Goal: Navigation & Orientation: Find specific page/section

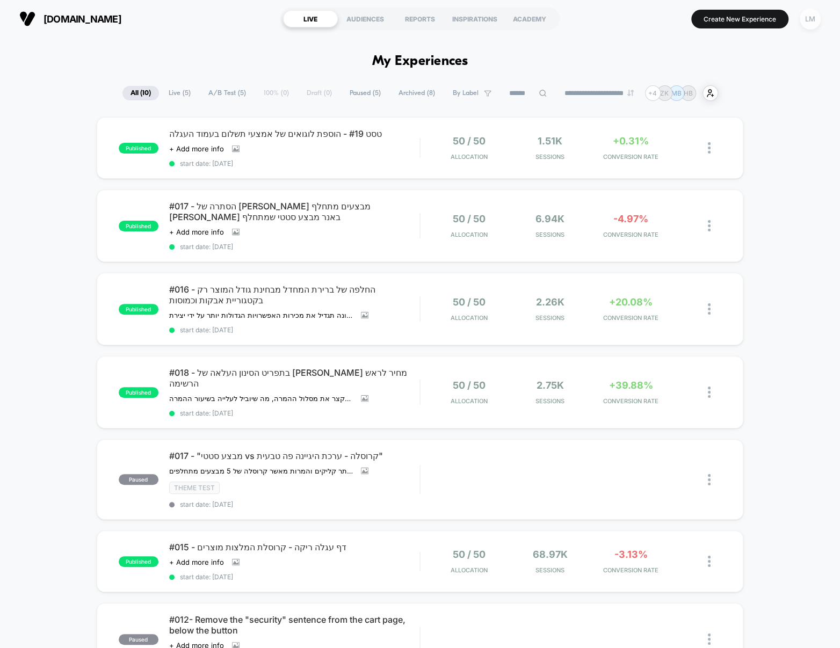
click at [807, 19] on div "LM" at bounding box center [809, 19] width 21 height 21
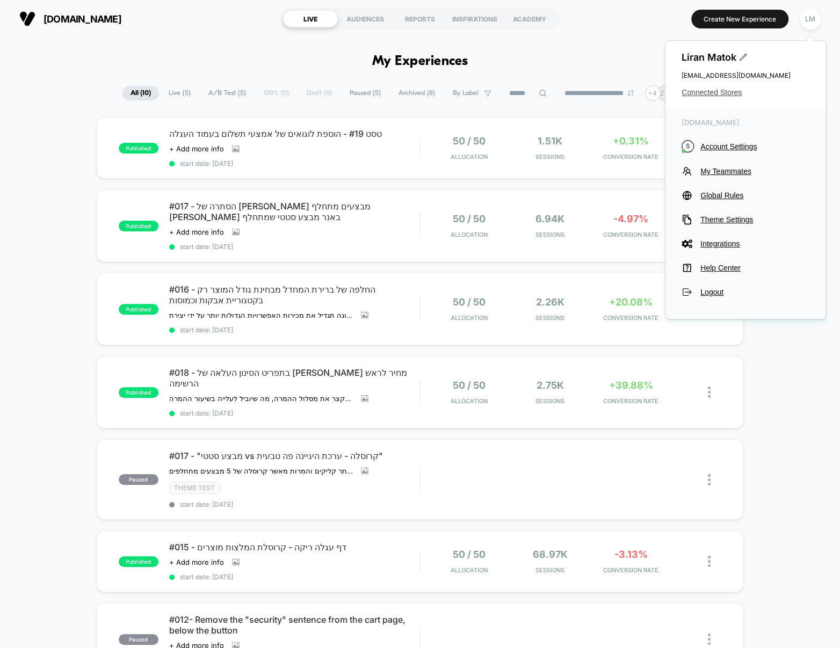
click at [719, 93] on span "Connected Stores" at bounding box center [745, 92] width 128 height 9
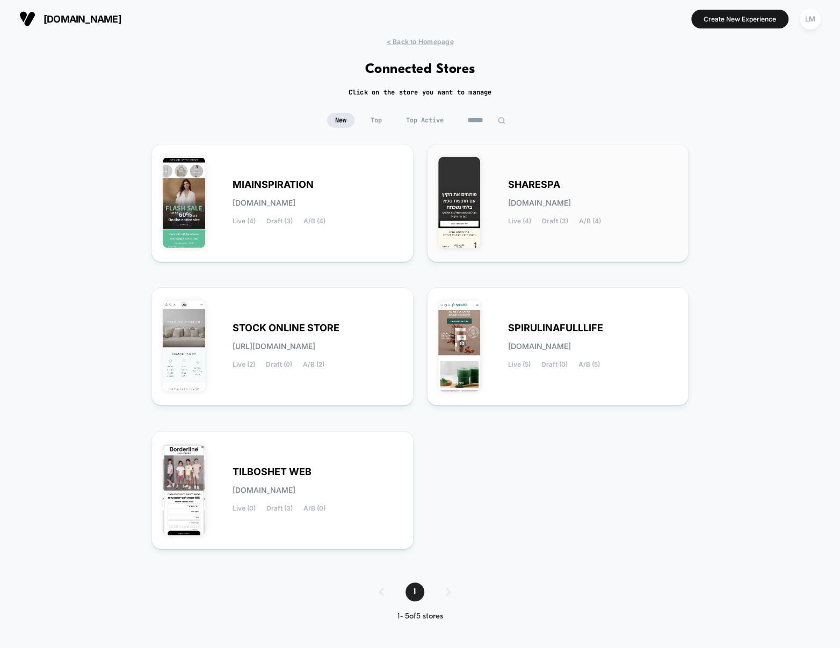
click at [590, 179] on div "SHARESPA [DOMAIN_NAME] Live (4) Draft (3) A/B (4)" at bounding box center [557, 203] width 239 height 96
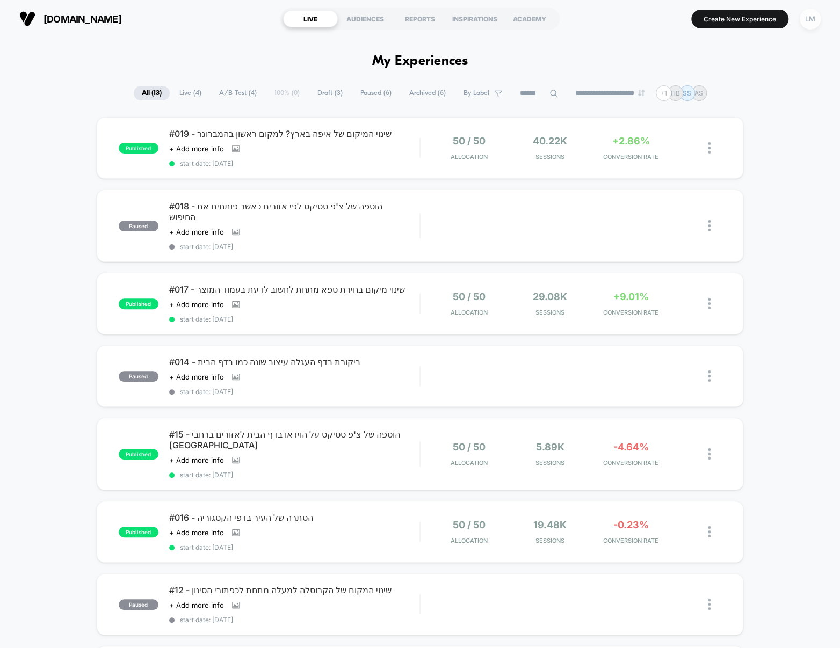
click at [806, 17] on div "LM" at bounding box center [809, 19] width 21 height 21
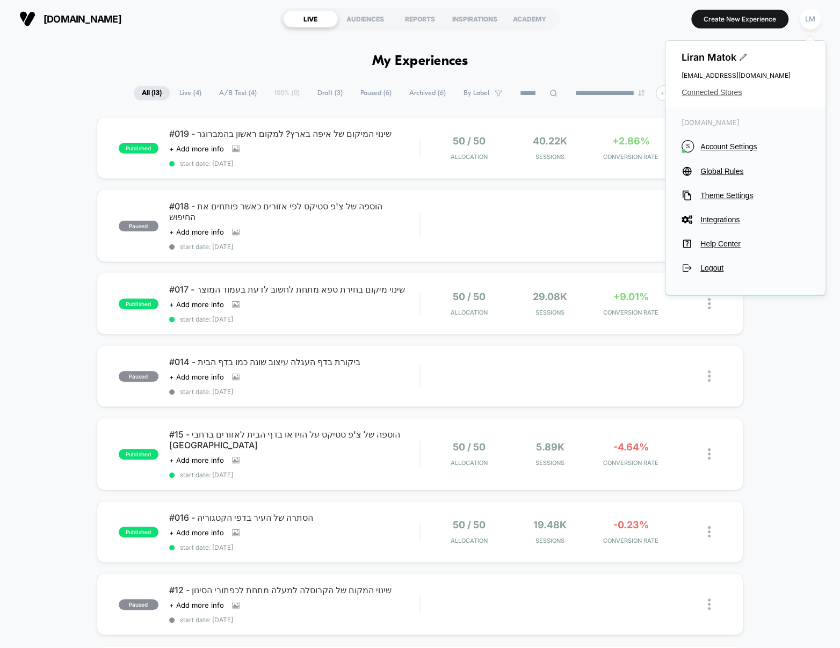
click at [731, 92] on span "Connected Stores" at bounding box center [745, 92] width 128 height 9
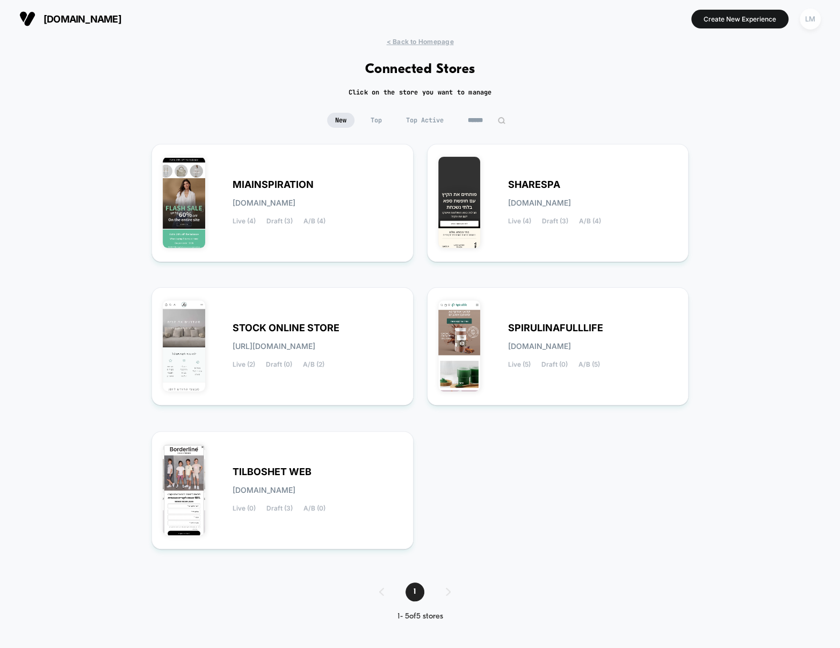
click at [811, 25] on div "LM" at bounding box center [809, 19] width 21 height 21
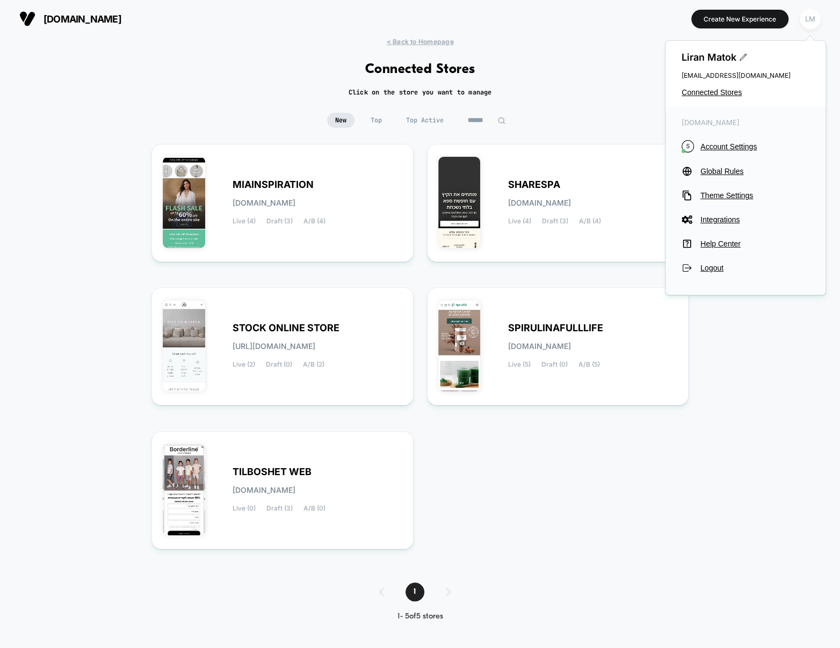
click at [811, 25] on div "LM" at bounding box center [809, 19] width 21 height 21
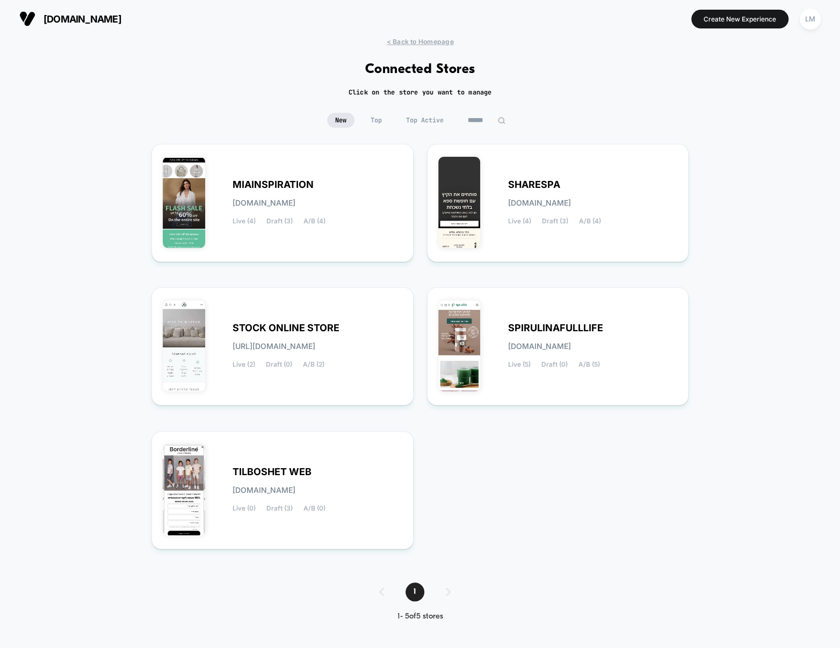
drag, startPoint x: 561, startPoint y: 128, endPoint x: 259, endPoint y: 33, distance: 316.1
click at [254, 46] on div "< Back to Homepage Connected Stores Click on the store you want to manage New T…" at bounding box center [420, 338] width 840 height 600
drag, startPoint x: 261, startPoint y: 29, endPoint x: 548, endPoint y: 93, distance: 294.3
click at [548, 93] on div "[DOMAIN_NAME] Create New Experience LM [DOMAIN_NAME] < Back to Homepage Connect…" at bounding box center [420, 324] width 840 height 648
click at [548, 92] on div "< Back to Homepage Connected Stores Click on the store you want to manage New T…" at bounding box center [420, 338] width 840 height 600
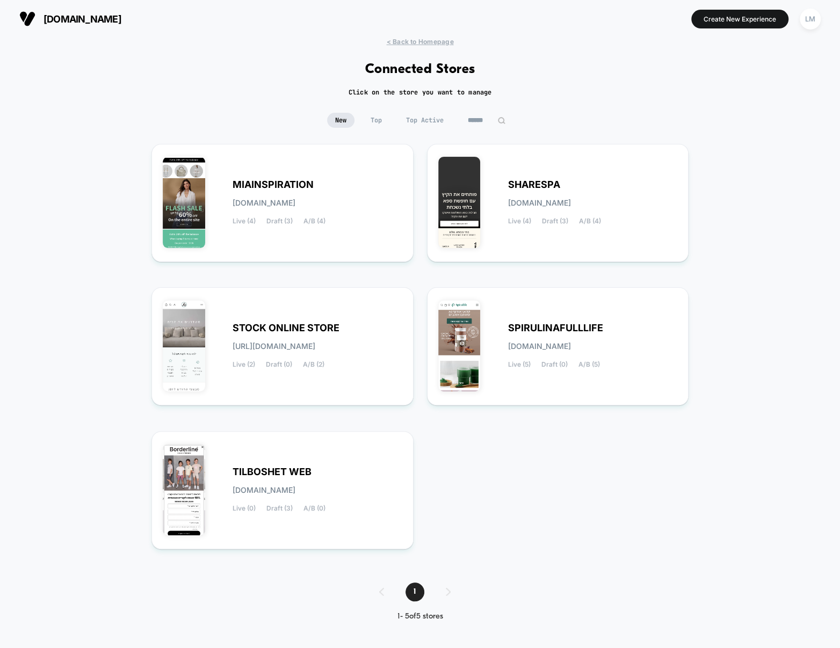
drag, startPoint x: 556, startPoint y: 97, endPoint x: 320, endPoint y: 76, distance: 236.0
click at [320, 76] on div "< Back to Homepage Connected Stores Click on the store you want to manage New T…" at bounding box center [420, 338] width 840 height 600
drag, startPoint x: 320, startPoint y: 75, endPoint x: 559, endPoint y: 76, distance: 238.3
click at [508, 90] on div "< Back to Homepage Connected Stores Click on the store you want to manage New T…" at bounding box center [420, 338] width 840 height 600
click at [559, 76] on div "< Back to Homepage Connected Stores Click on the store you want to manage New T…" at bounding box center [420, 338] width 840 height 600
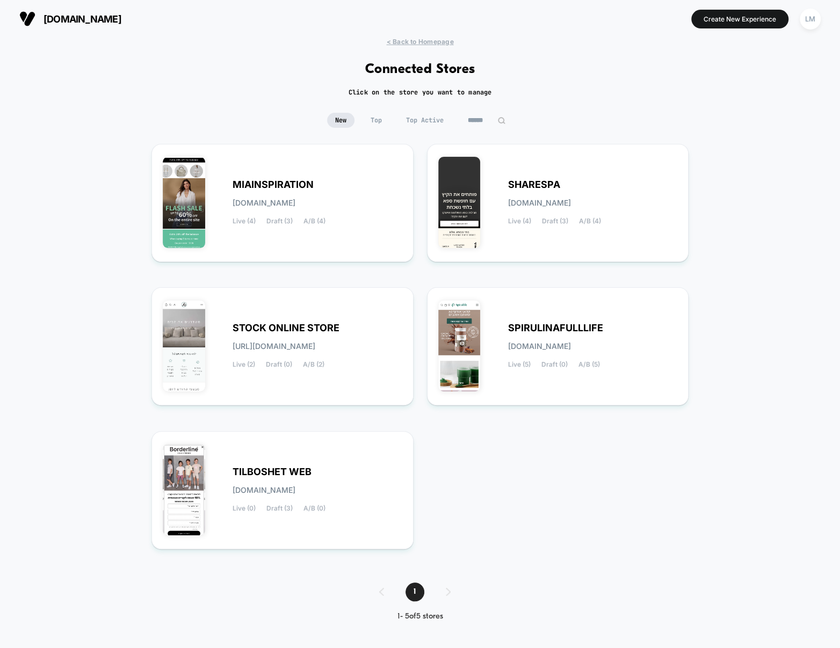
drag, startPoint x: 500, startPoint y: 127, endPoint x: 260, endPoint y: 76, distance: 245.4
click at [259, 77] on div "< Back to Homepage Connected Stores Click on the store you want to manage New T…" at bounding box center [420, 338] width 840 height 600
drag, startPoint x: 262, startPoint y: 76, endPoint x: 542, endPoint y: 100, distance: 281.3
click at [534, 102] on div "< Back to Homepage Connected Stores Click on the store you want to manage New T…" at bounding box center [420, 338] width 840 height 600
click at [302, 331] on span "STOCK ONLINE STORE" at bounding box center [285, 328] width 107 height 8
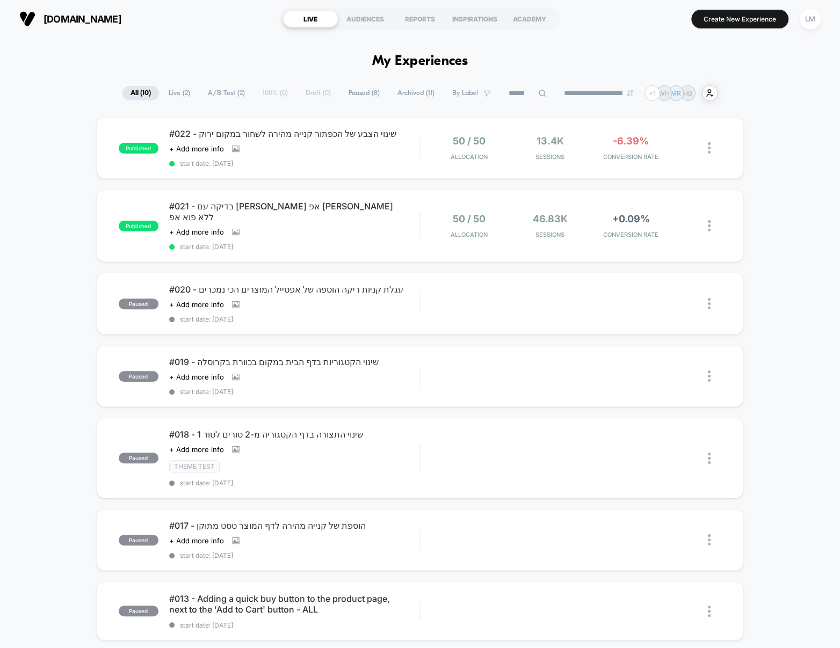
click at [408, 62] on h1 "My Experiences" at bounding box center [420, 62] width 96 height 16
drag, startPoint x: 408, startPoint y: 62, endPoint x: 147, endPoint y: 45, distance: 262.0
click at [407, 62] on h1 "My Experiences" at bounding box center [420, 62] width 96 height 16
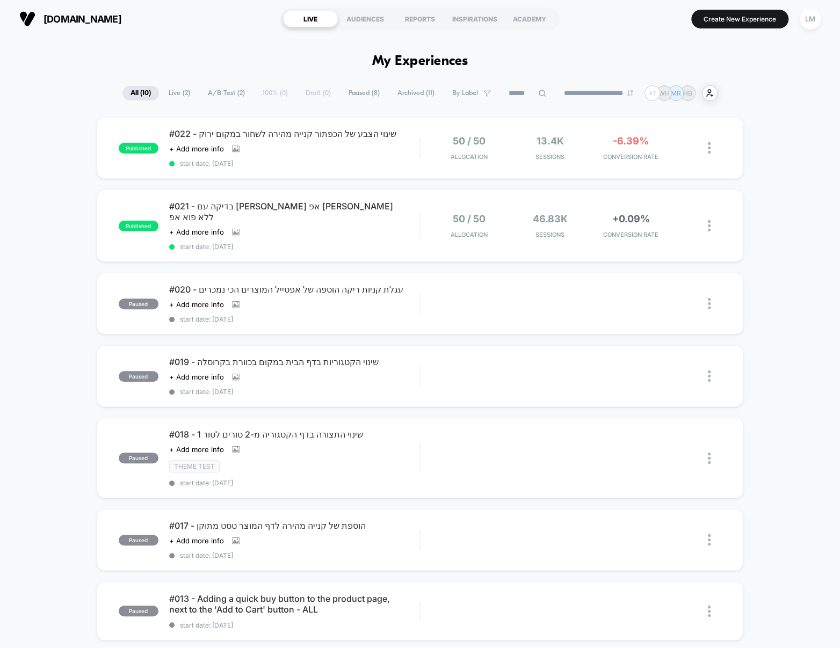
click at [105, 22] on span "[DOMAIN_NAME]" at bounding box center [82, 18] width 78 height 11
click at [67, 18] on span "[DOMAIN_NAME]" at bounding box center [82, 18] width 78 height 11
click at [27, 19] on img at bounding box center [27, 19] width 16 height 16
click at [807, 20] on div "LM" at bounding box center [809, 19] width 21 height 21
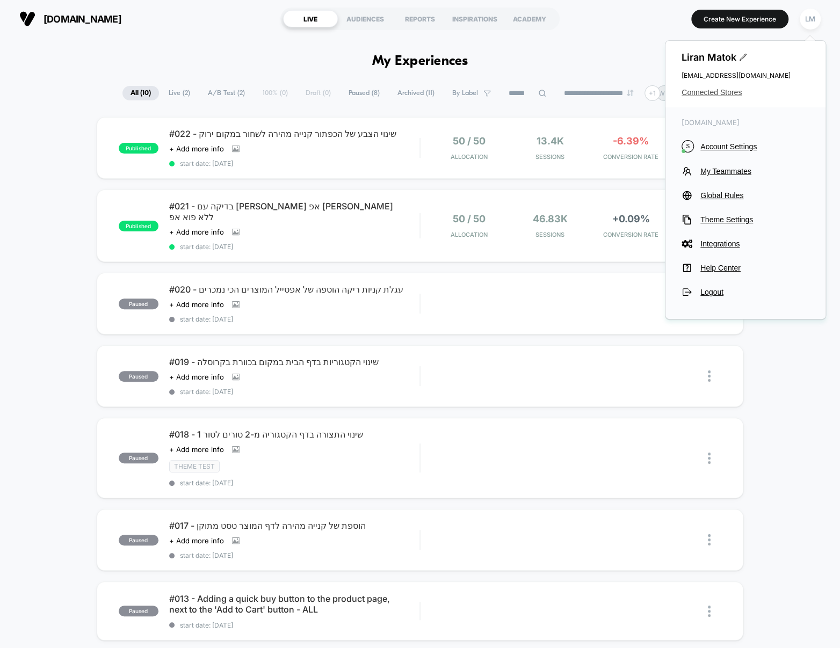
click at [697, 93] on span "Connected Stores" at bounding box center [745, 92] width 128 height 9
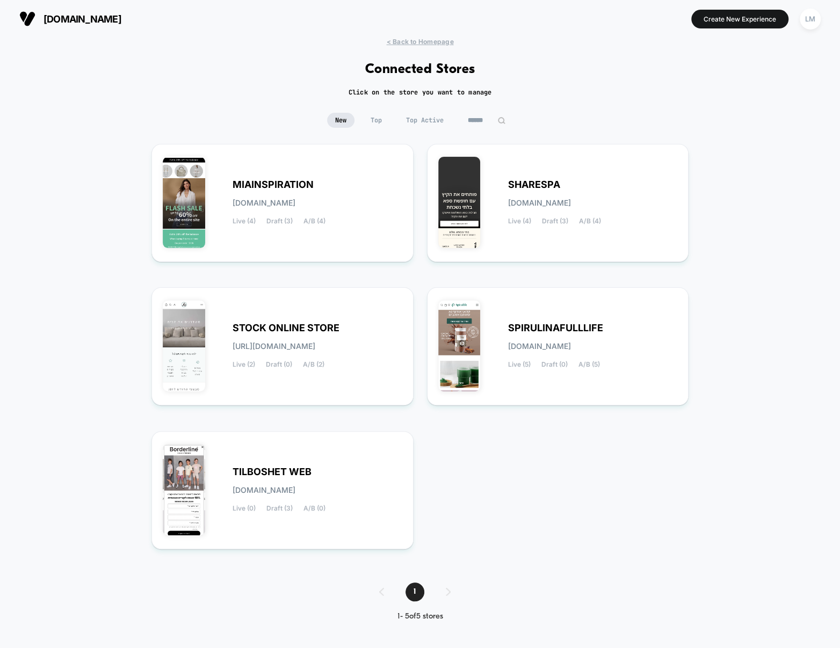
drag, startPoint x: 738, startPoint y: 276, endPoint x: 67, endPoint y: 81, distance: 698.5
click at [67, 82] on div "< Back to Homepage Connected Stores Click on the store you want to manage New T…" at bounding box center [420, 338] width 840 height 600
drag, startPoint x: 68, startPoint y: 81, endPoint x: 650, endPoint y: 484, distance: 708.6
click at [644, 473] on div "< Back to Homepage Connected Stores Click on the store you want to manage New T…" at bounding box center [420, 338] width 840 height 600
drag, startPoint x: 622, startPoint y: 505, endPoint x: 288, endPoint y: 68, distance: 549.9
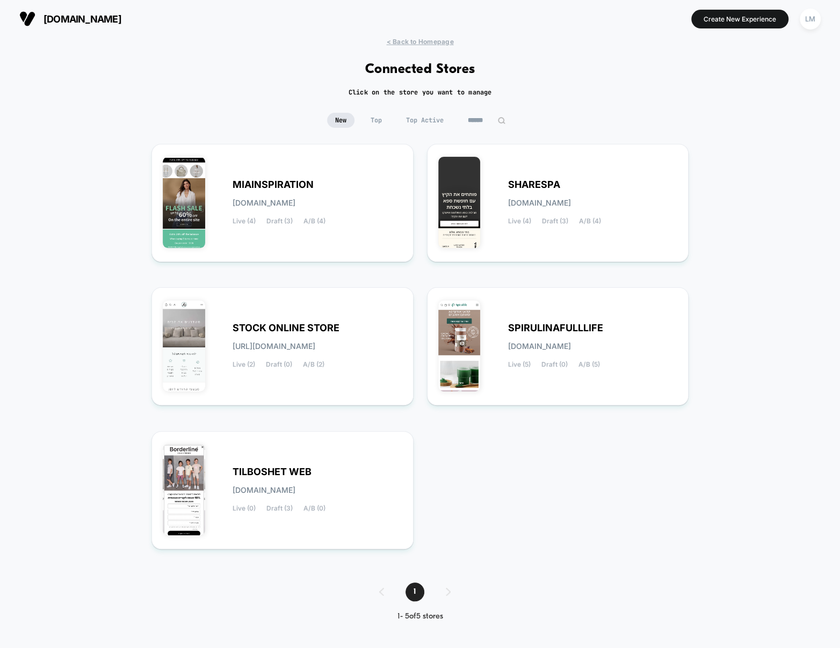
click at [287, 68] on div "< Back to Homepage Connected Stores Click on the store you want to manage New T…" at bounding box center [420, 338] width 840 height 600
drag, startPoint x: 316, startPoint y: 37, endPoint x: 565, endPoint y: 488, distance: 516.1
click at [565, 488] on div "[DOMAIN_NAME] Create New Experience LM [DOMAIN_NAME] < Back to Homepage Connect…" at bounding box center [420, 324] width 840 height 648
click at [567, 512] on div "MIAINSPIRATION [DOMAIN_NAME] Live (4) Draft (3) A/B (4) SHARESPA [DOMAIN_NAME] …" at bounding box center [419, 352] width 537 height 417
drag, startPoint x: 575, startPoint y: 539, endPoint x: 121, endPoint y: -21, distance: 721.0
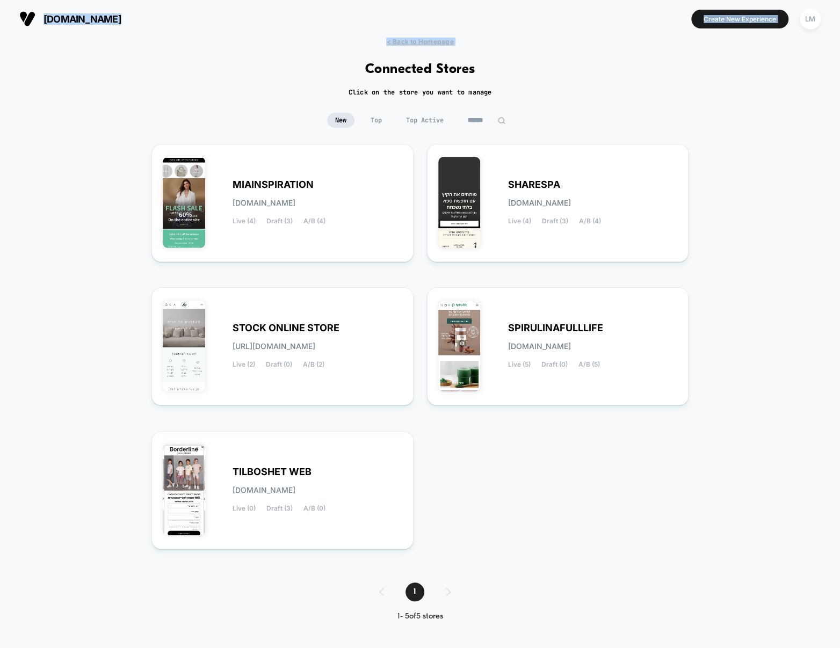
click at [121, 0] on html "[DOMAIN_NAME] Create New Experience LM [DOMAIN_NAME] < Back to Homepage Connect…" at bounding box center [420, 324] width 840 height 648
click at [374, 77] on div "< Back to Homepage Connected Stores Click on the store you want to manage New T…" at bounding box center [420, 338] width 840 height 600
click at [380, 70] on h1 "Connected Stores" at bounding box center [420, 70] width 110 height 16
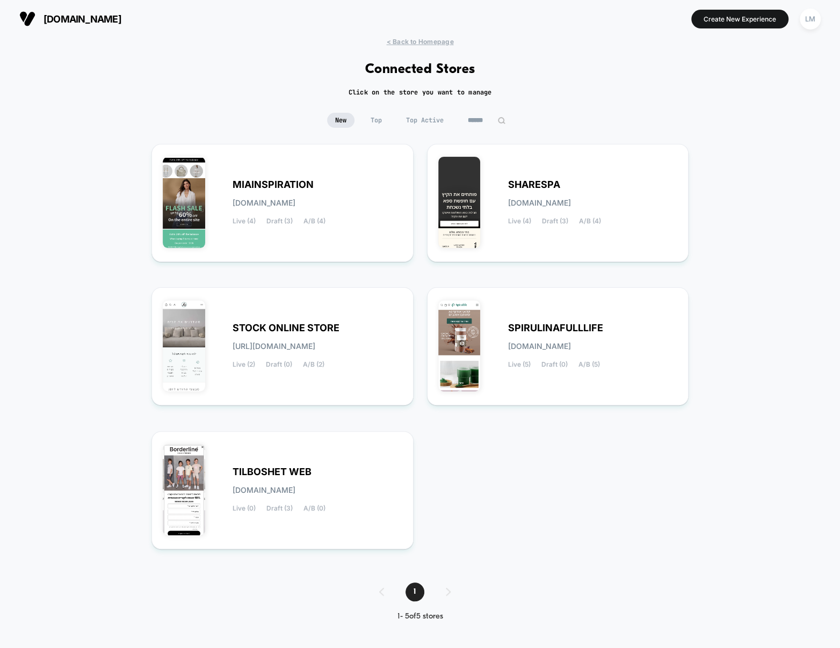
click at [157, 8] on section "[DOMAIN_NAME]" at bounding box center [148, 18] width 264 height 27
drag, startPoint x: 157, startPoint y: 8, endPoint x: 508, endPoint y: 516, distance: 617.4
click at [508, 516] on div "[DOMAIN_NAME] Create New Experience LM [DOMAIN_NAME] < Back to Homepage Connect…" at bounding box center [420, 324] width 840 height 648
drag, startPoint x: 508, startPoint y: 516, endPoint x: 56, endPoint y: 134, distance: 592.3
click at [77, 159] on div "< Back to Homepage Connected Stores Click on the store you want to manage New T…" at bounding box center [420, 338] width 840 height 600
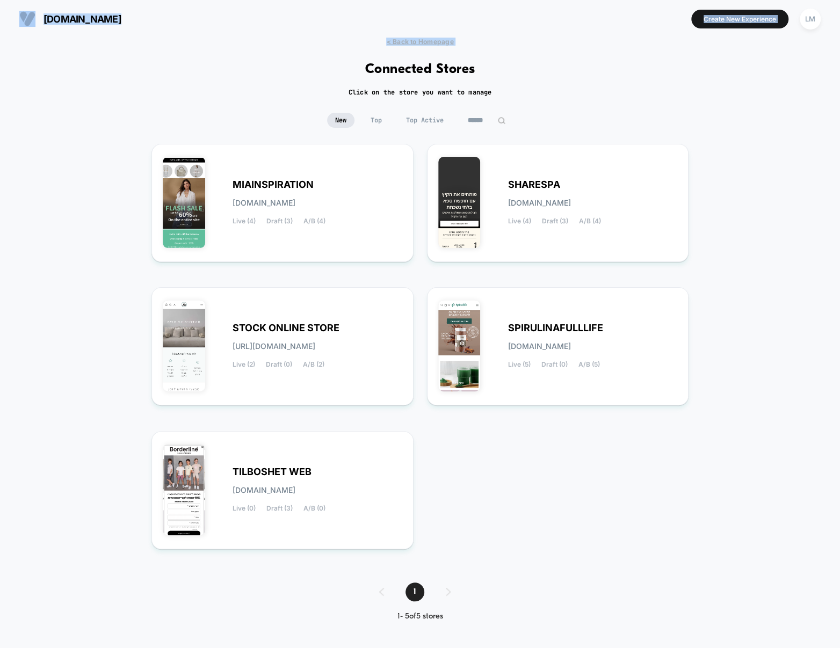
drag, startPoint x: 6, startPoint y: 13, endPoint x: 470, endPoint y: 540, distance: 701.7
click at [470, 540] on div "[DOMAIN_NAME] Create New Experience LM [DOMAIN_NAME] < Back to Homepage Connect…" at bounding box center [420, 324] width 840 height 648
click at [470, 540] on div "MIAINSPIRATION [DOMAIN_NAME] Live (4) Draft (3) A/B (4) SHARESPA [DOMAIN_NAME] …" at bounding box center [419, 352] width 537 height 417
